Goal: Transaction & Acquisition: Purchase product/service

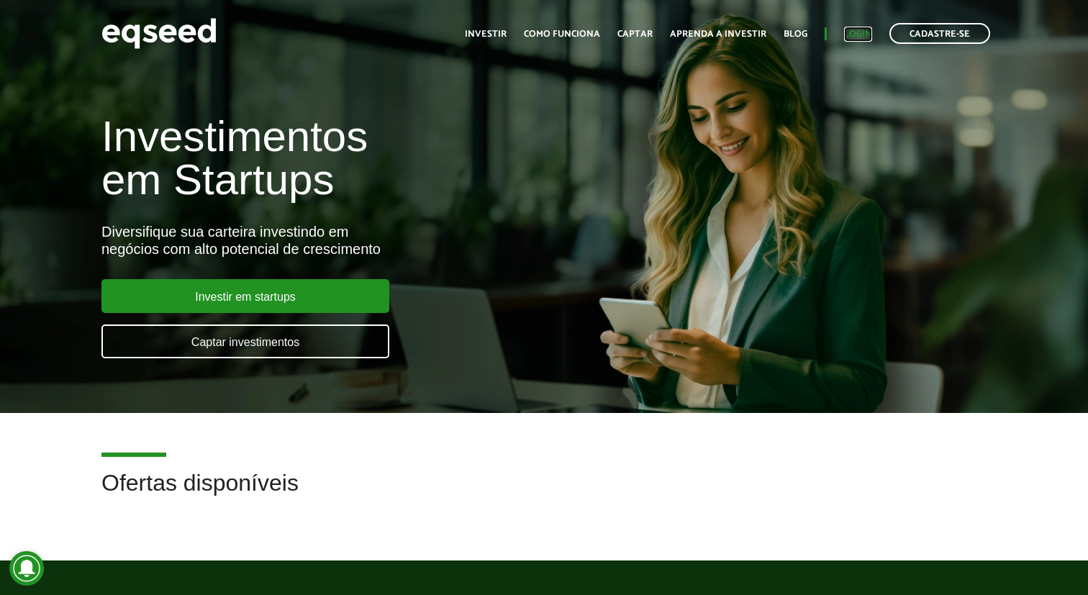
click at [848, 39] on link "Login" at bounding box center [858, 33] width 28 height 9
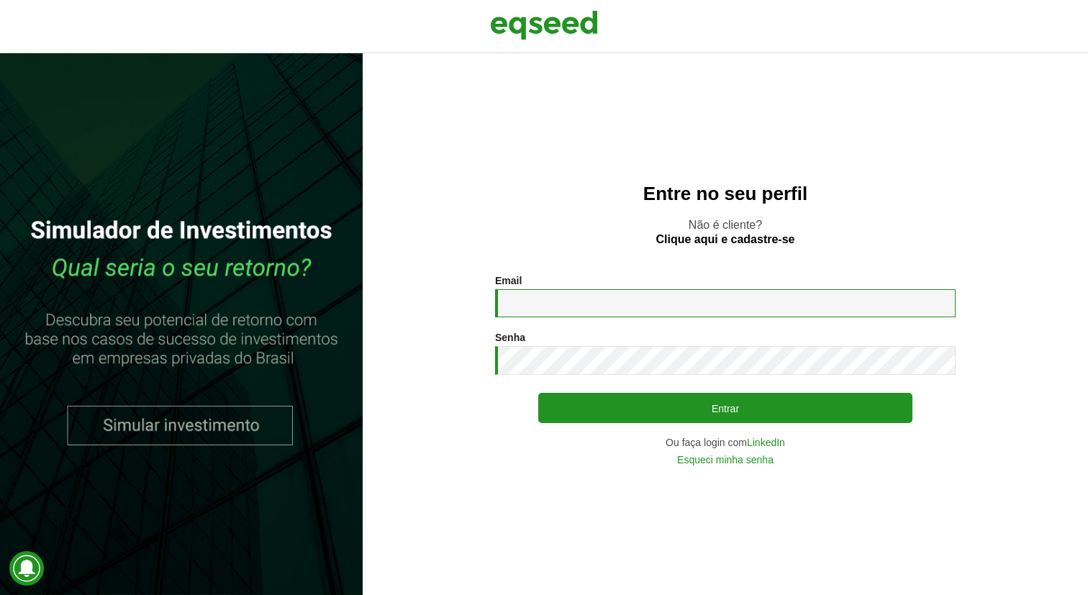
click at [553, 294] on input "Email *" at bounding box center [725, 303] width 460 height 28
type input "**********"
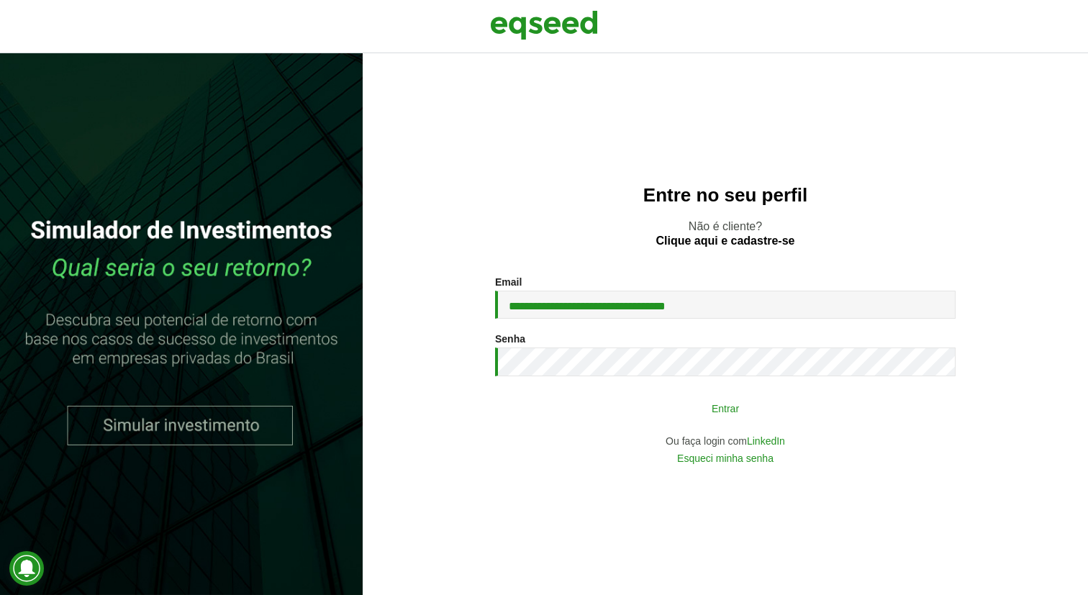
click at [663, 409] on button "Entrar" at bounding box center [725, 407] width 374 height 27
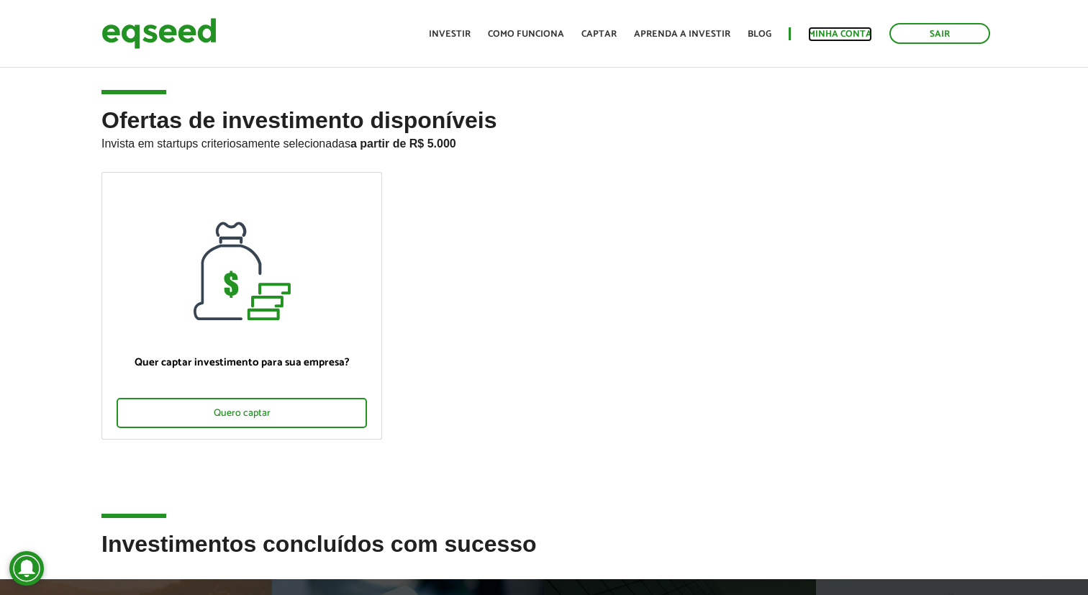
click at [827, 30] on link "Minha conta" at bounding box center [840, 33] width 64 height 9
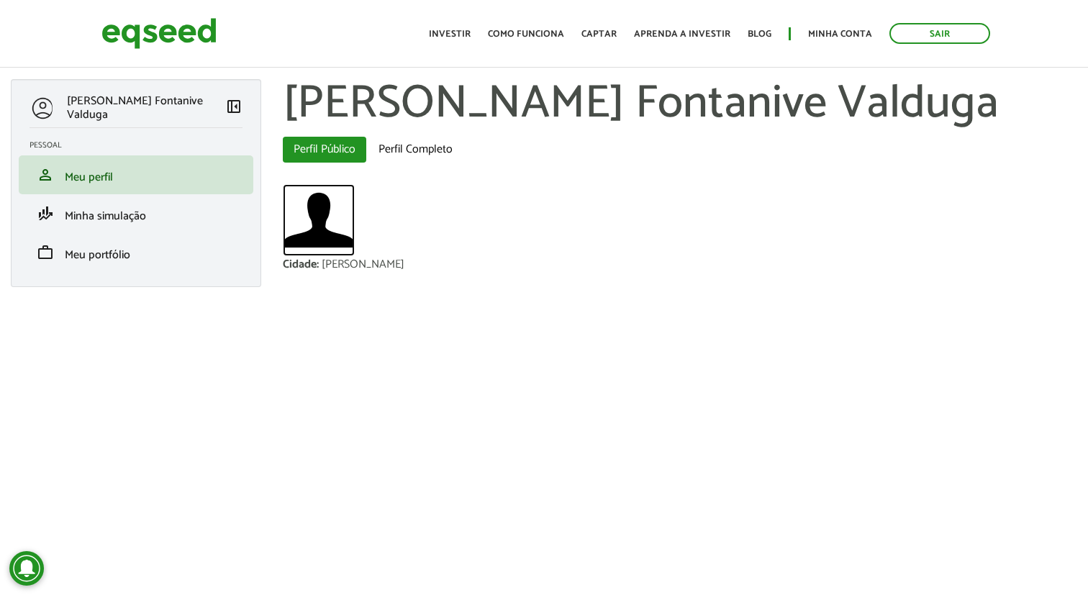
click at [317, 238] on img at bounding box center [319, 220] width 72 height 72
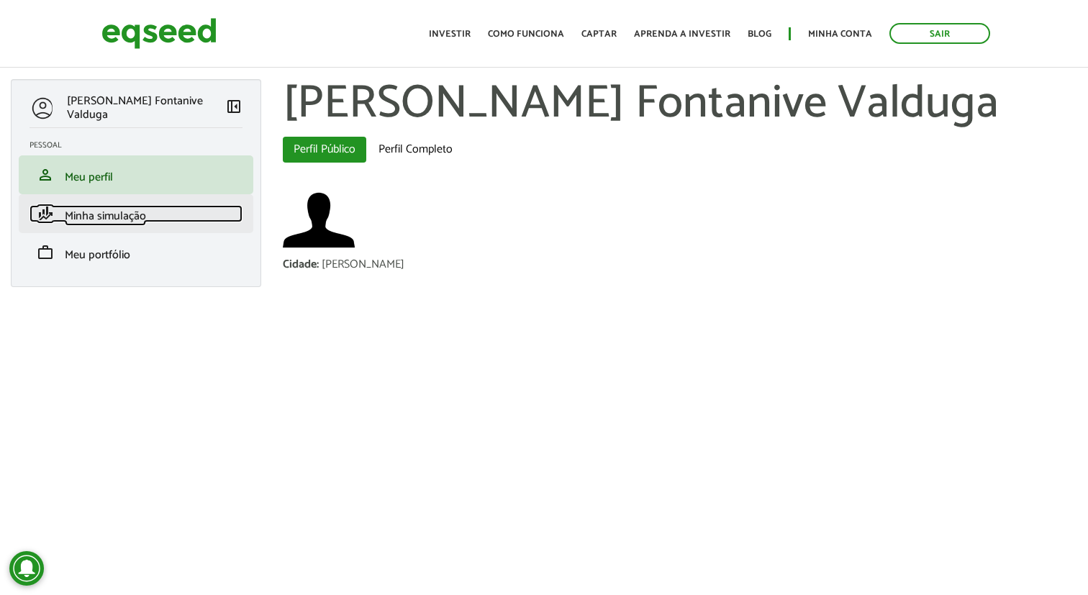
click at [109, 214] on span "Minha simulação" at bounding box center [105, 215] width 81 height 19
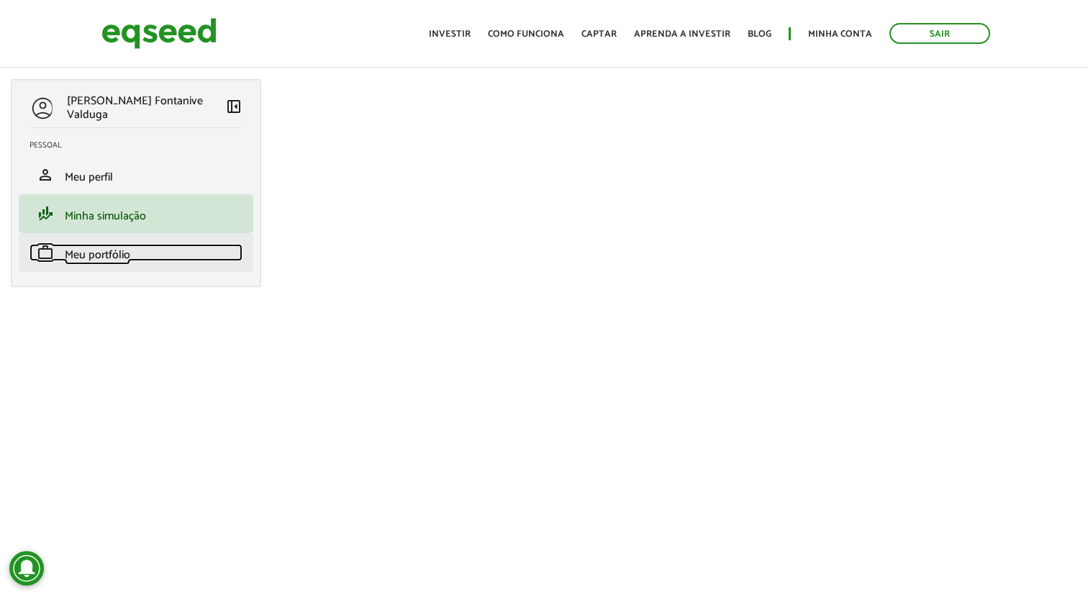
click at [100, 262] on span "Meu portfólio" at bounding box center [97, 254] width 65 height 19
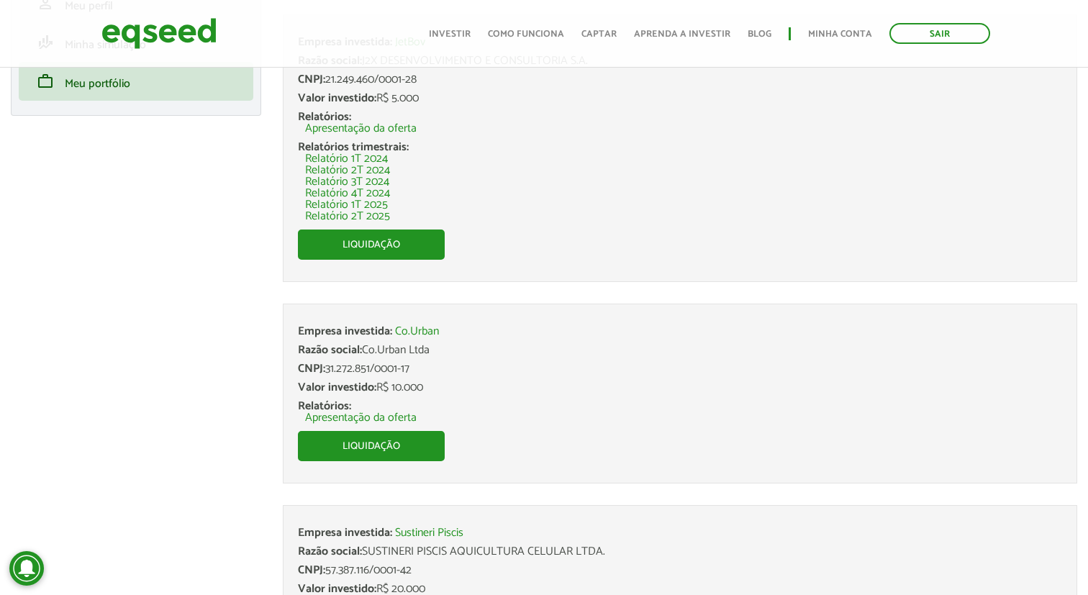
scroll to position [165, 0]
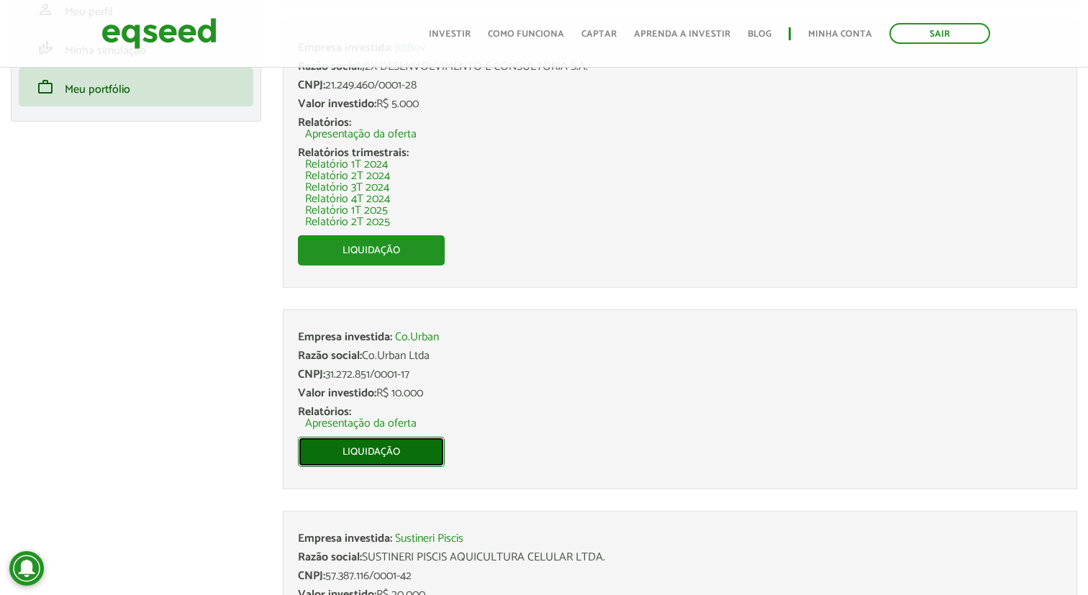
click at [336, 453] on link "Liquidação" at bounding box center [371, 452] width 147 height 30
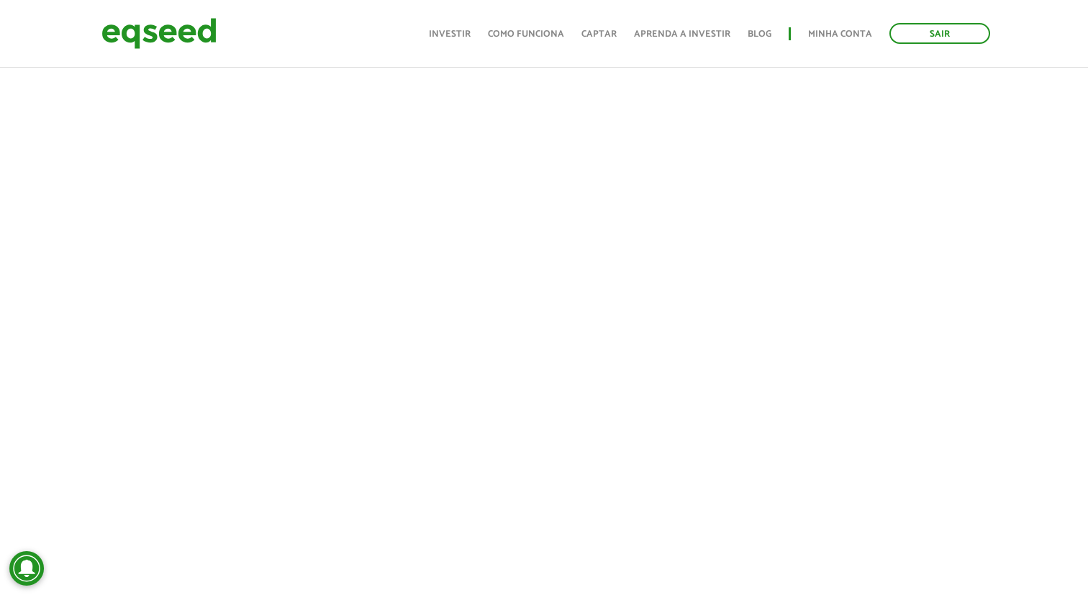
scroll to position [394, 0]
click at [825, 35] on link "Minha conta" at bounding box center [840, 33] width 64 height 9
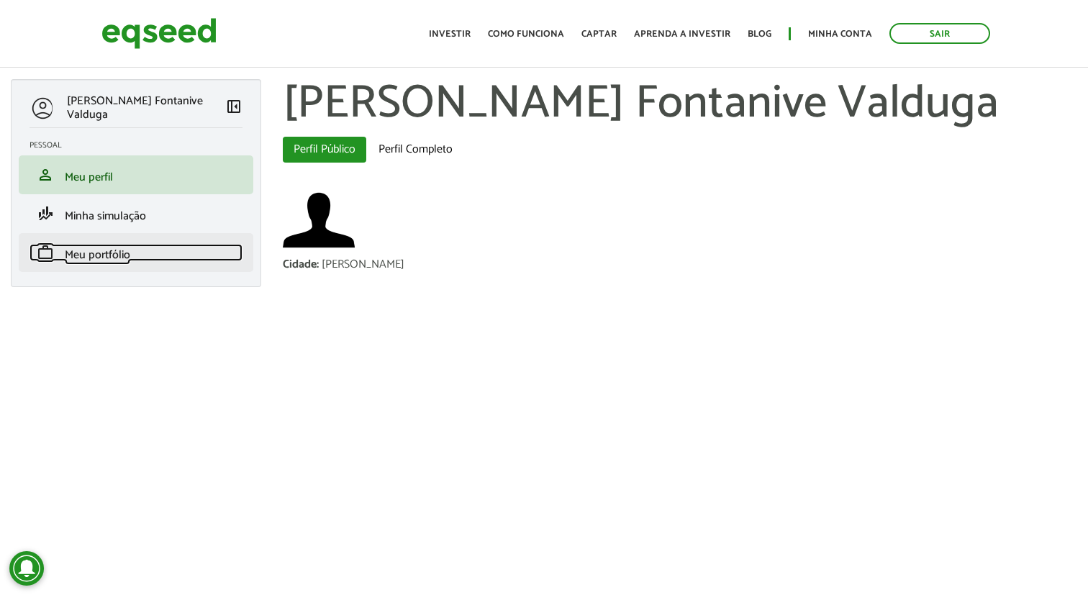
click at [81, 250] on span "Meu portfólio" at bounding box center [97, 254] width 65 height 19
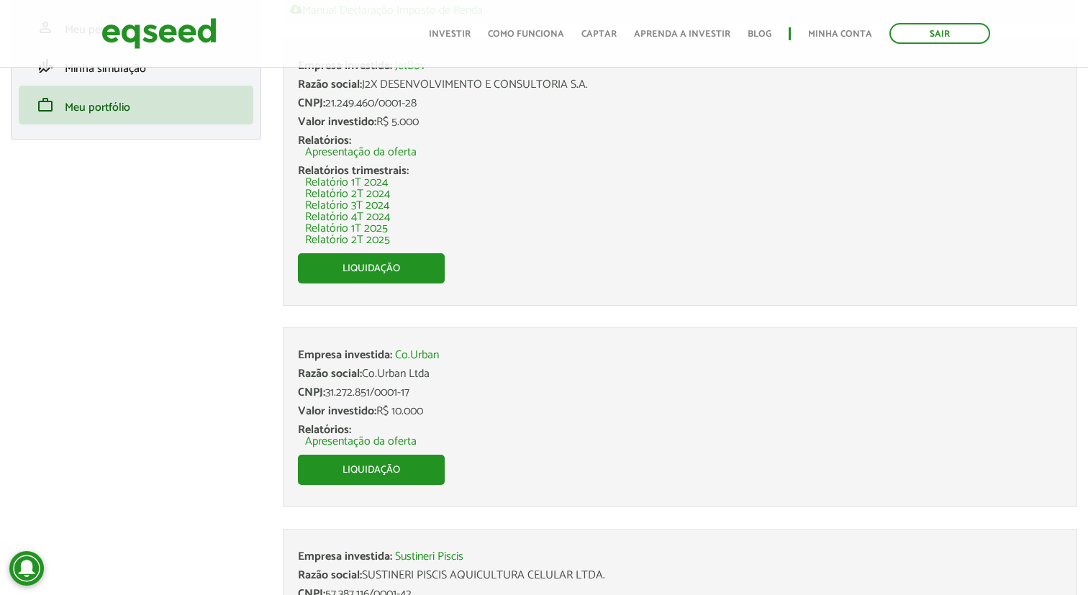
scroll to position [155, 0]
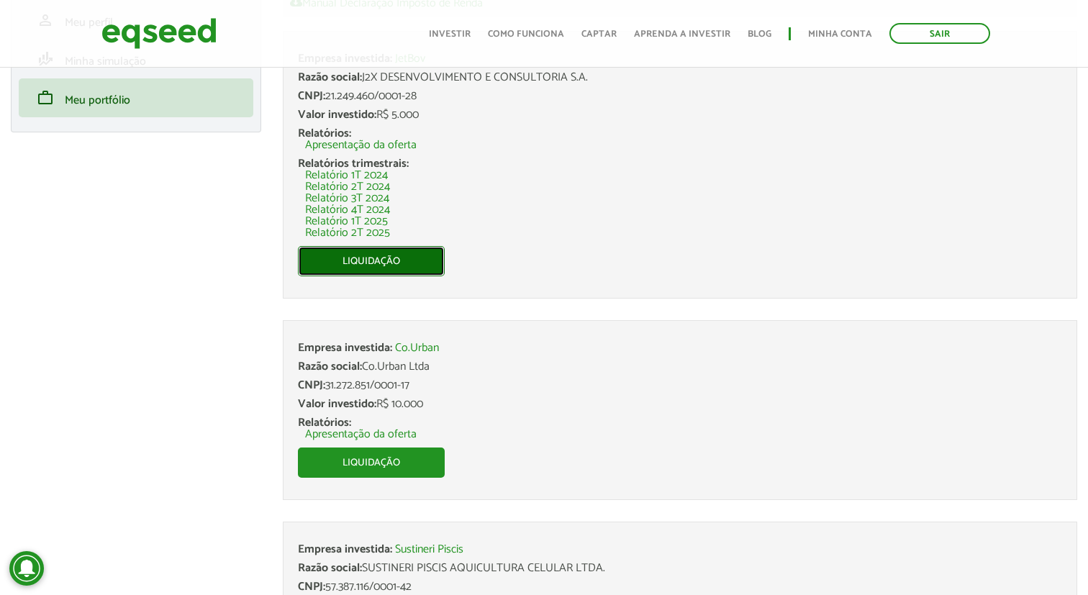
click at [330, 274] on link "Liquidação" at bounding box center [371, 261] width 147 height 30
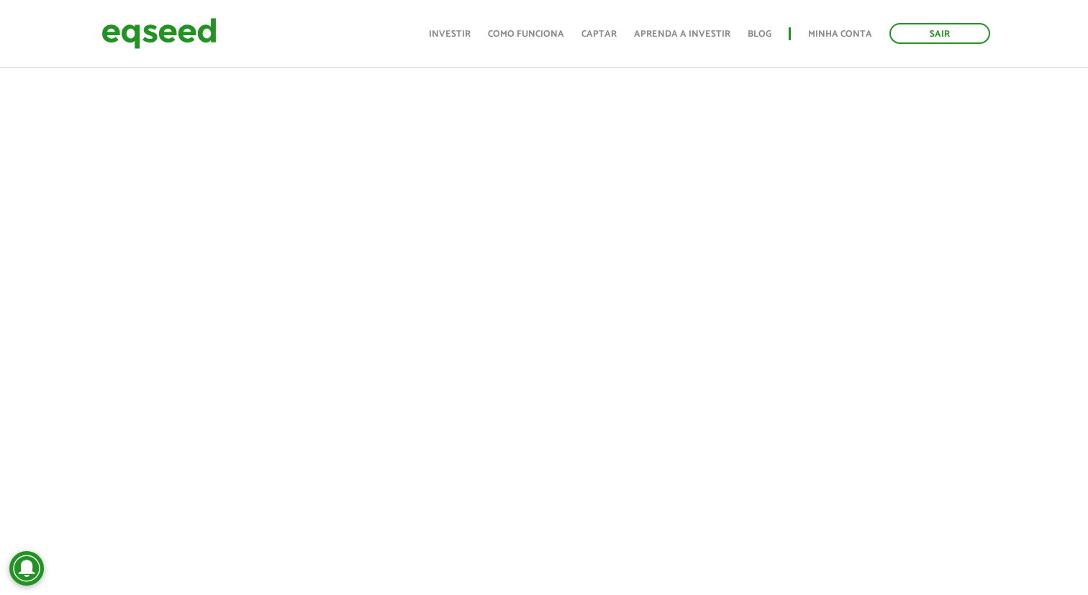
scroll to position [448, 0]
